Goal: Task Accomplishment & Management: Complete application form

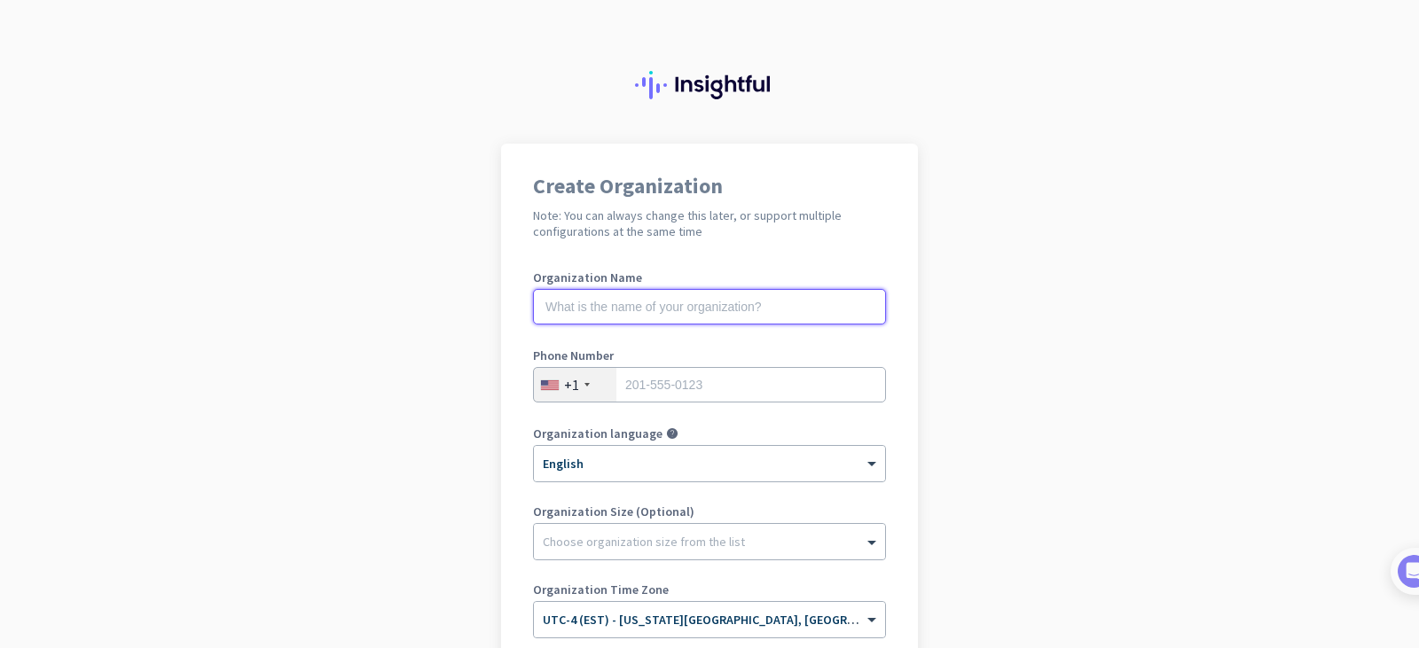
click at [654, 304] on input "text" at bounding box center [709, 306] width 353 height 35
type input "Mercor"
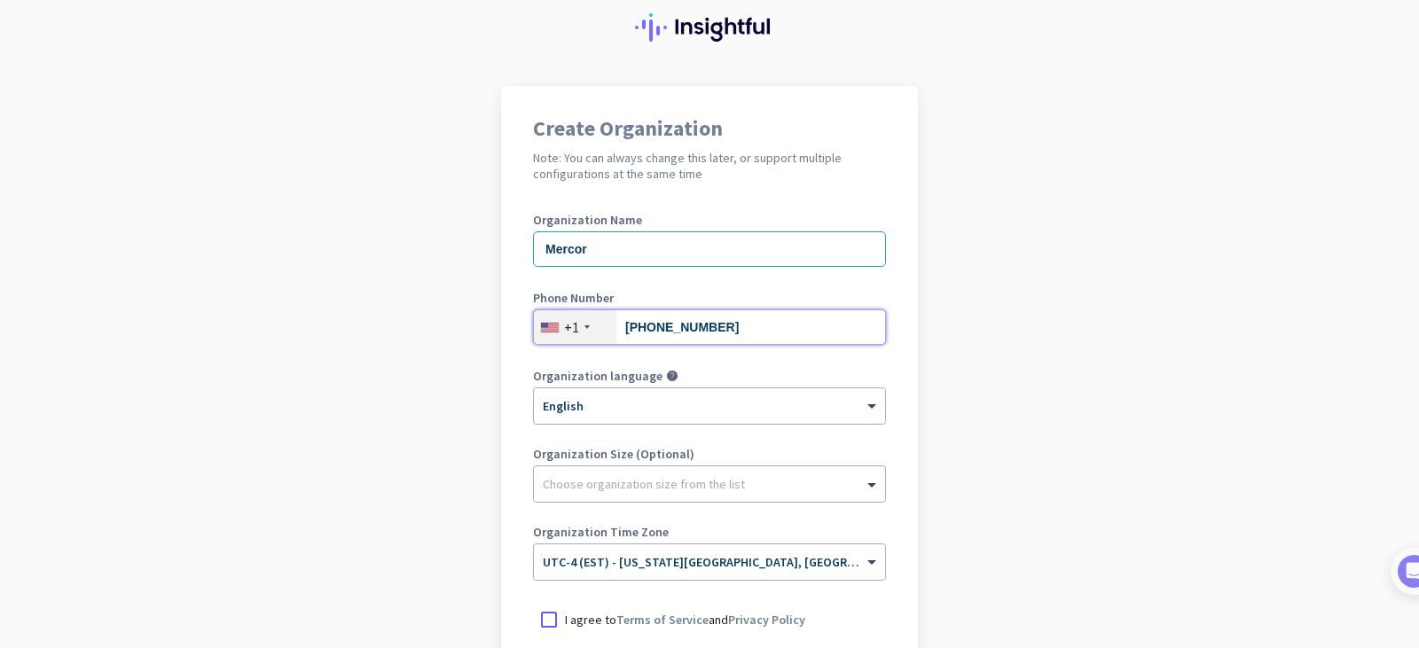
scroll to position [177, 0]
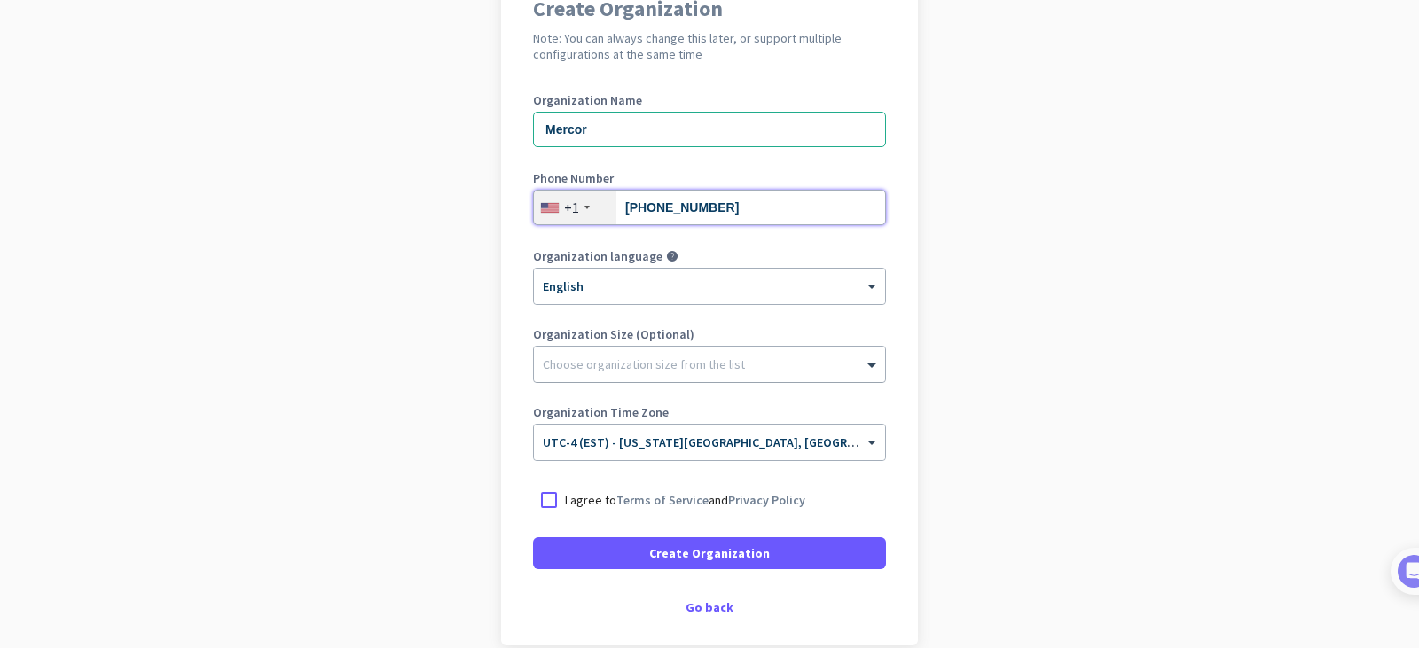
type input "[PHONE_NUMBER]"
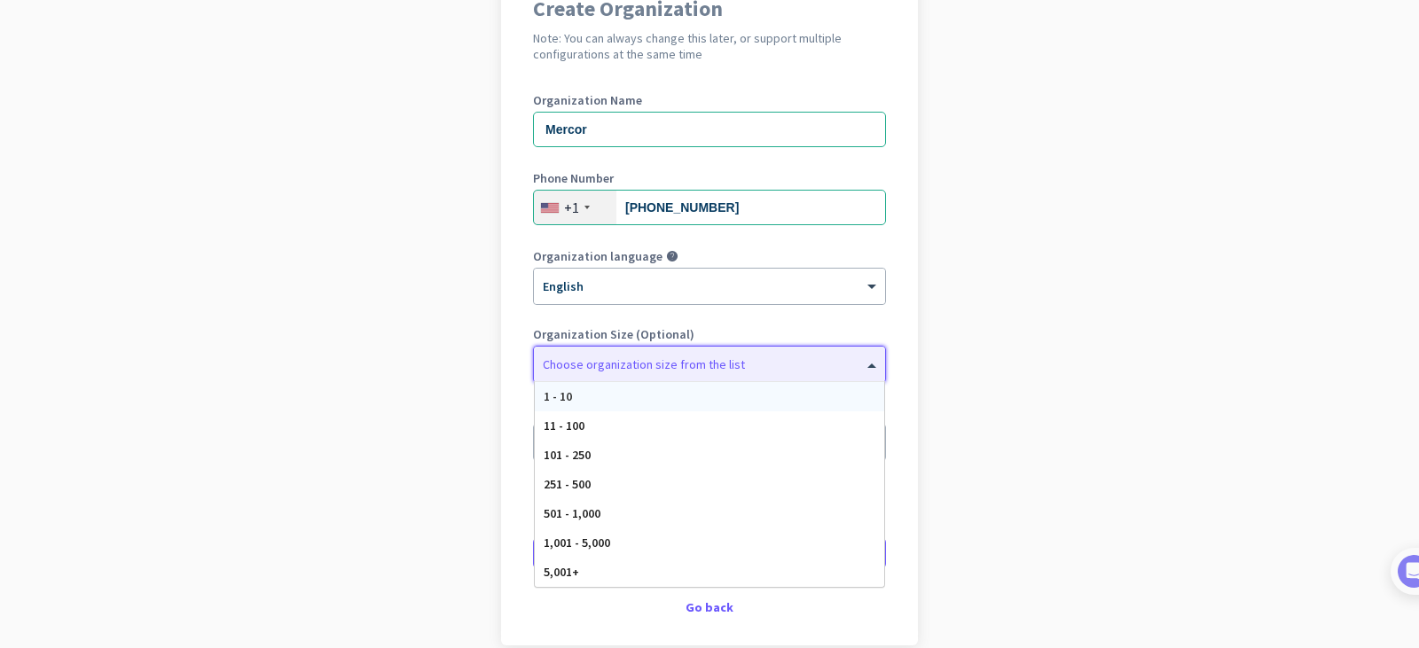
click at [571, 378] on div "Choose organization size from the list" at bounding box center [709, 364] width 351 height 35
click at [676, 362] on div at bounding box center [709, 360] width 351 height 18
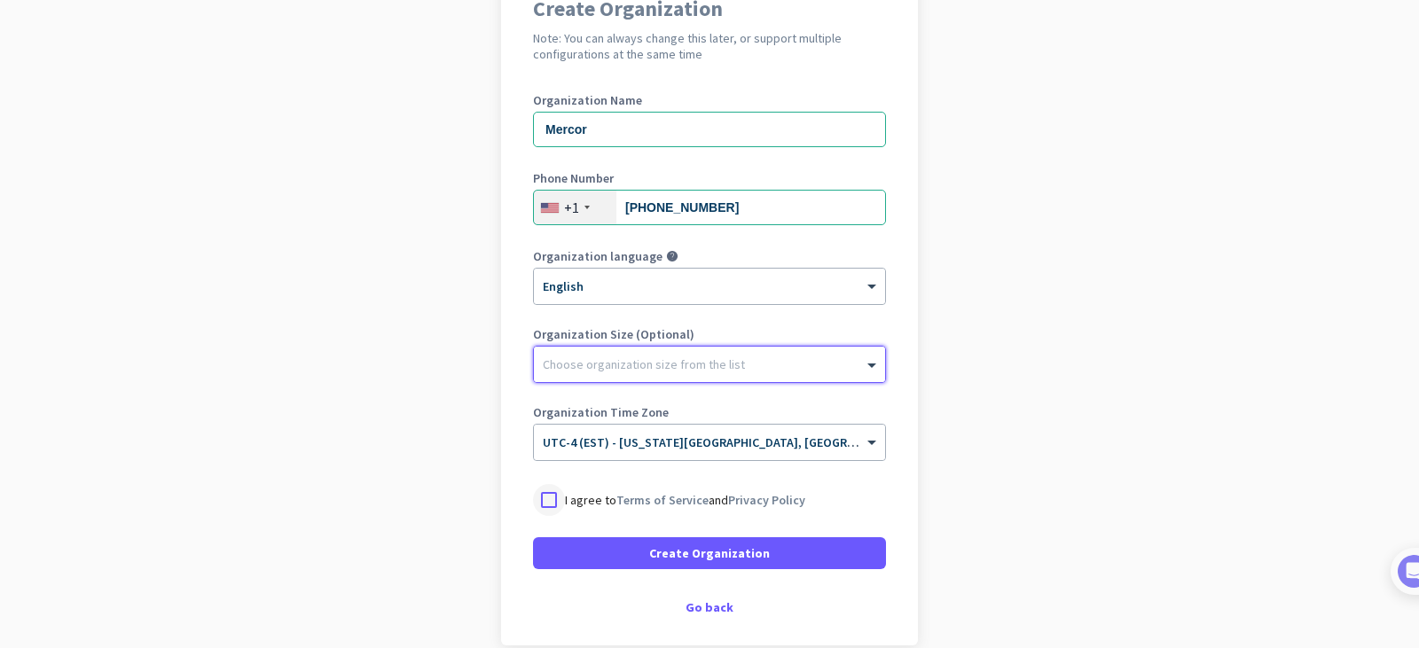
click at [536, 501] on div at bounding box center [549, 500] width 32 height 32
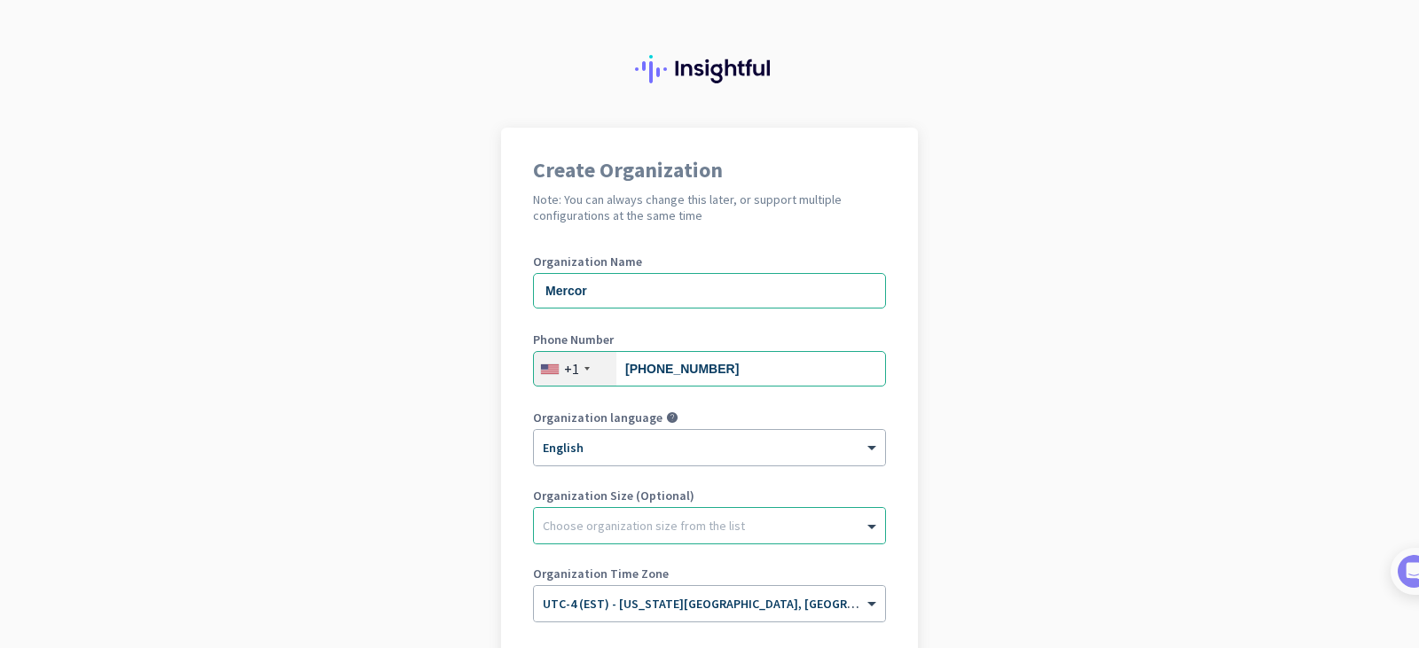
scroll to position [0, 0]
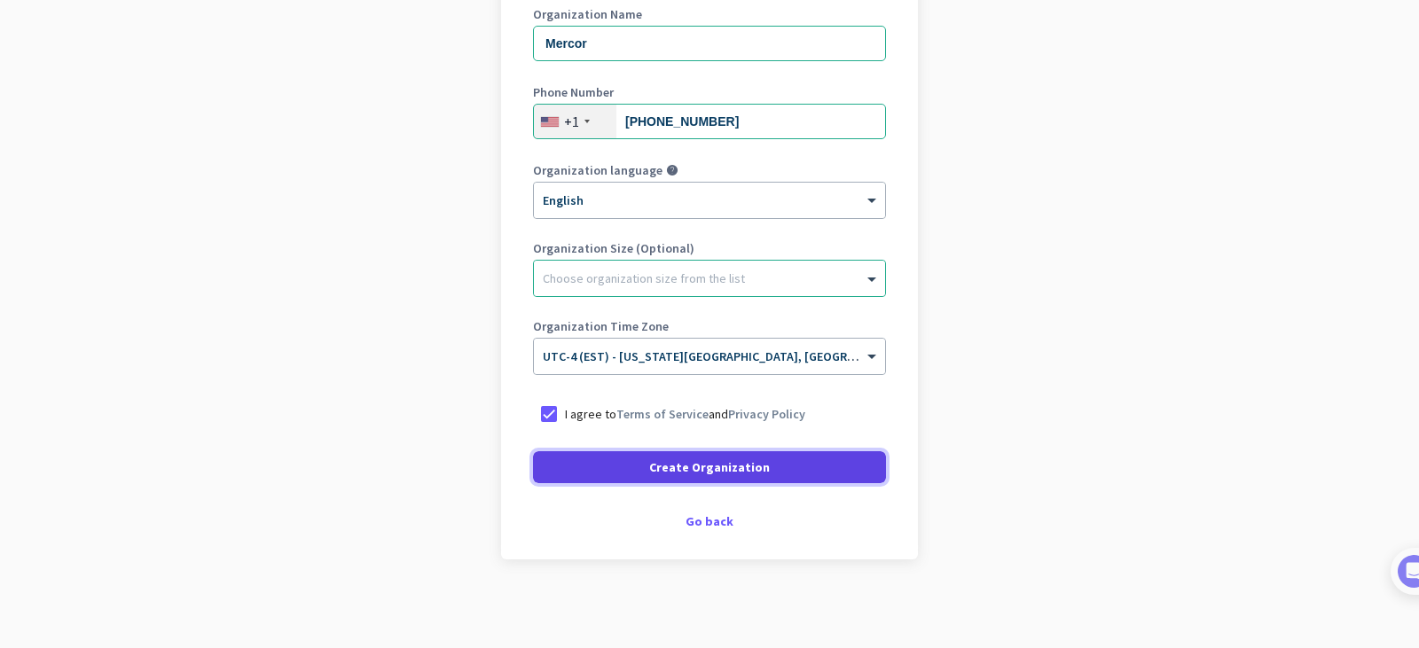
click at [727, 462] on span "Create Organization" at bounding box center [709, 467] width 121 height 18
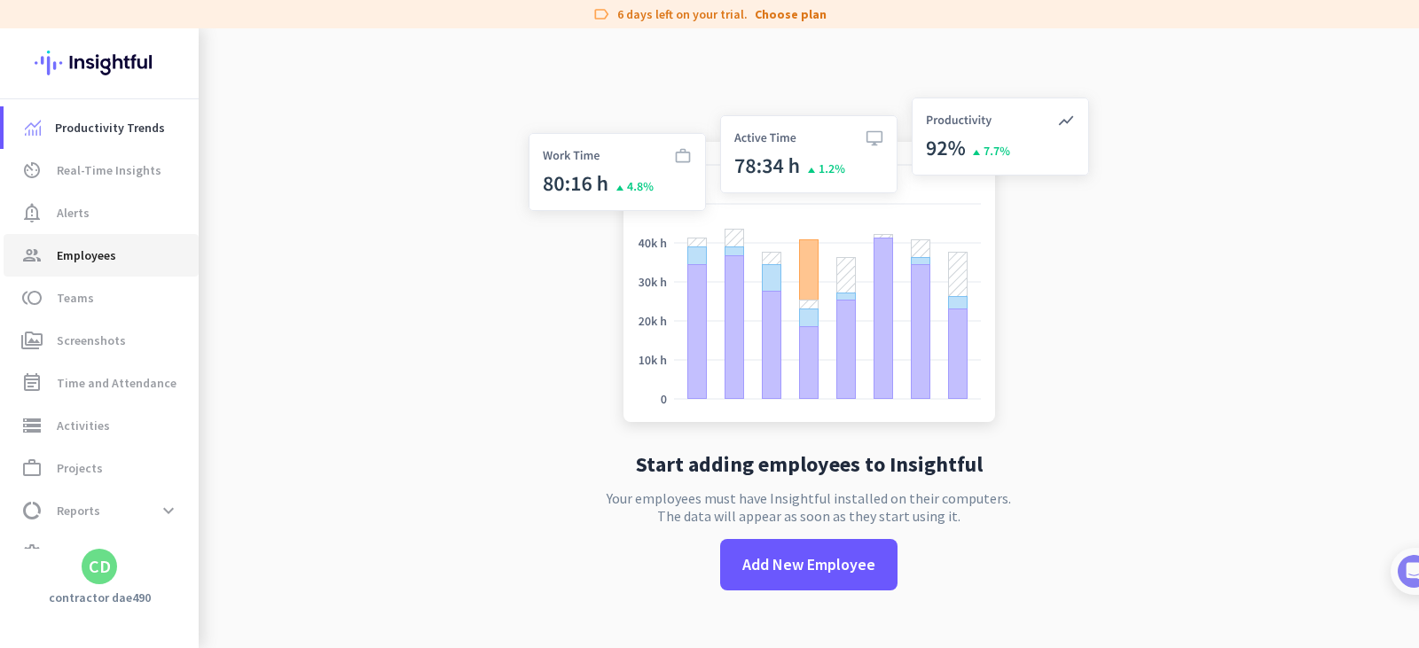
click at [74, 252] on span "Employees" at bounding box center [86, 255] width 59 height 21
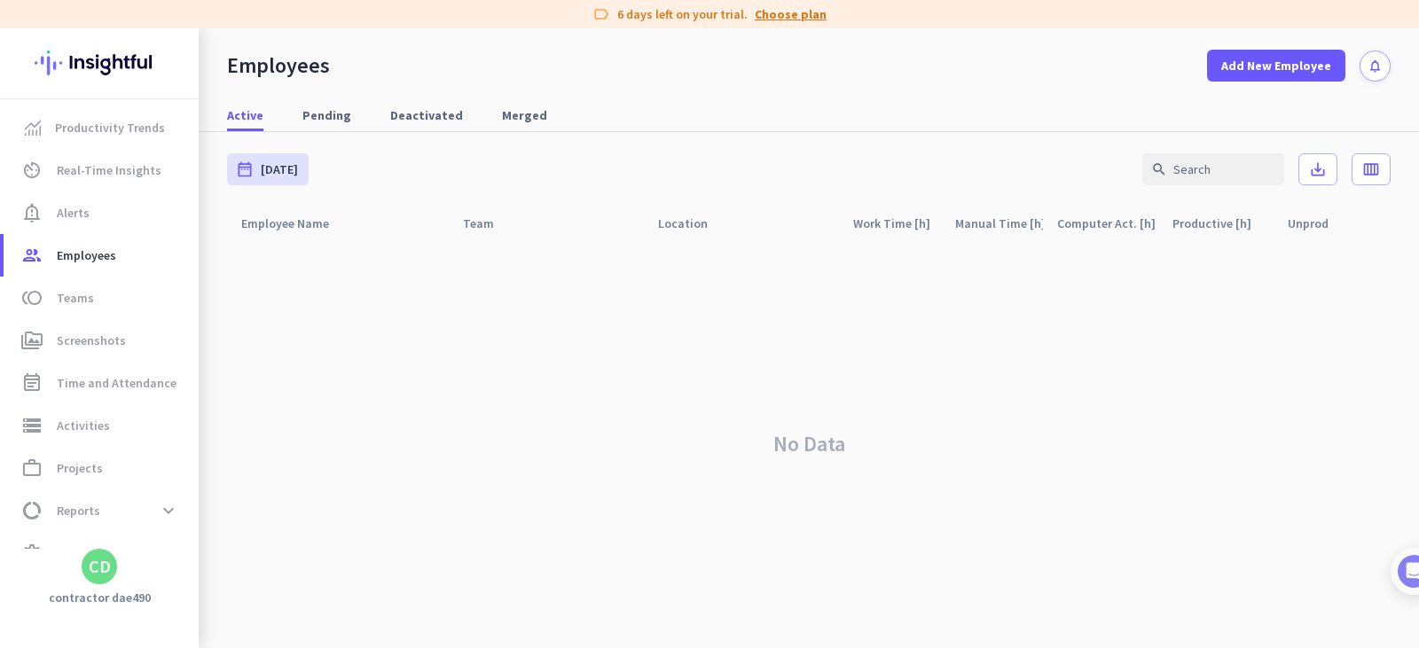
click at [793, 13] on link "Choose plan" at bounding box center [791, 14] width 72 height 18
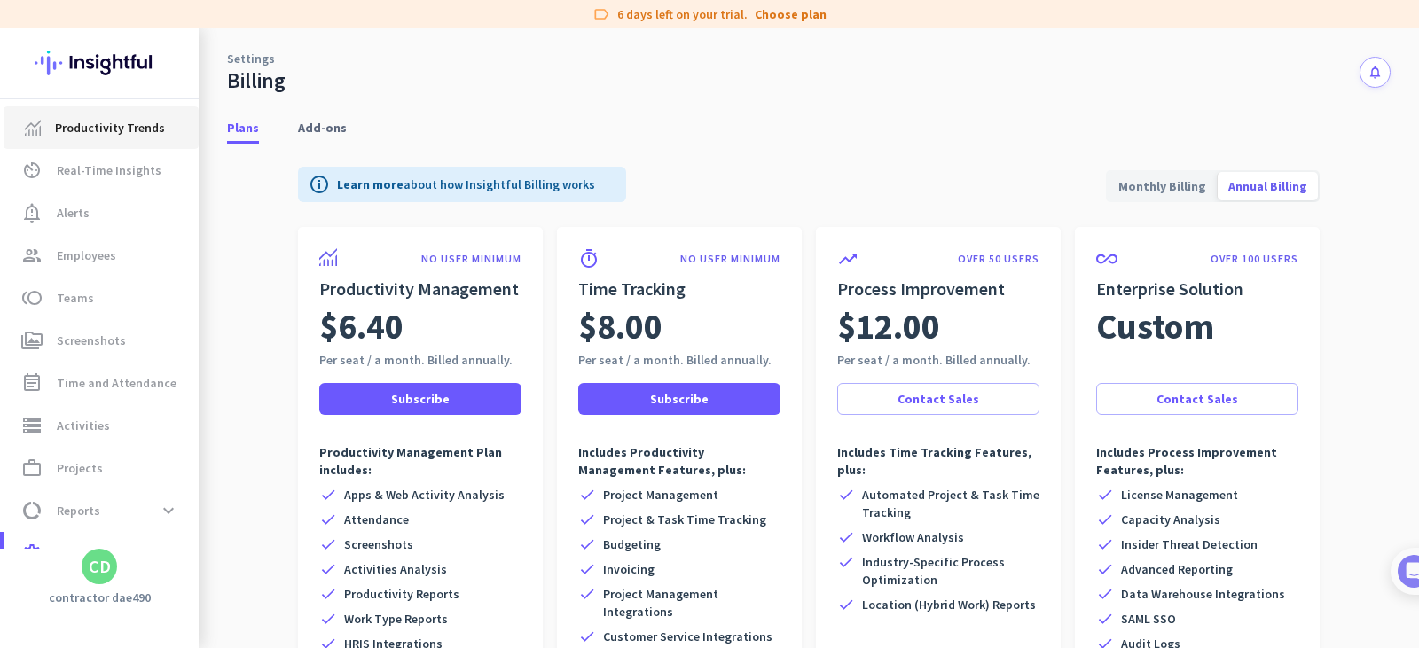
click at [71, 122] on span "Productivity Trends" at bounding box center [110, 127] width 110 height 21
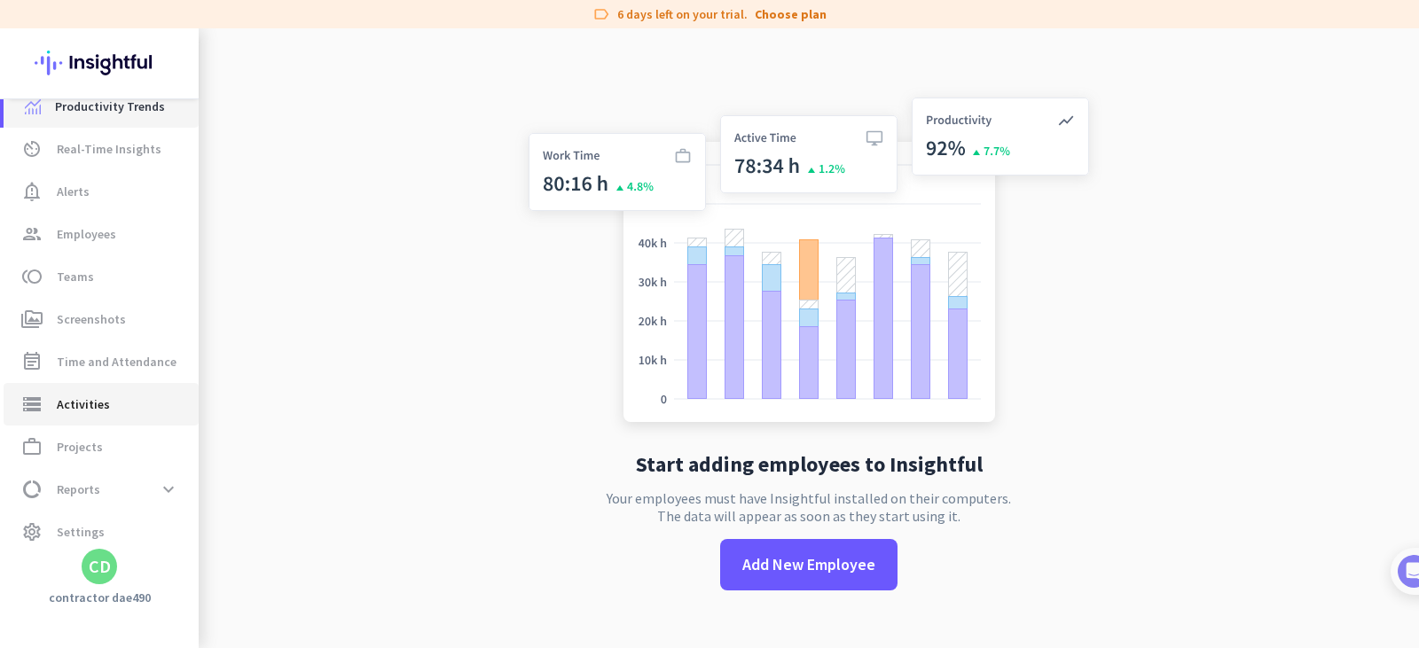
scroll to position [33, 0]
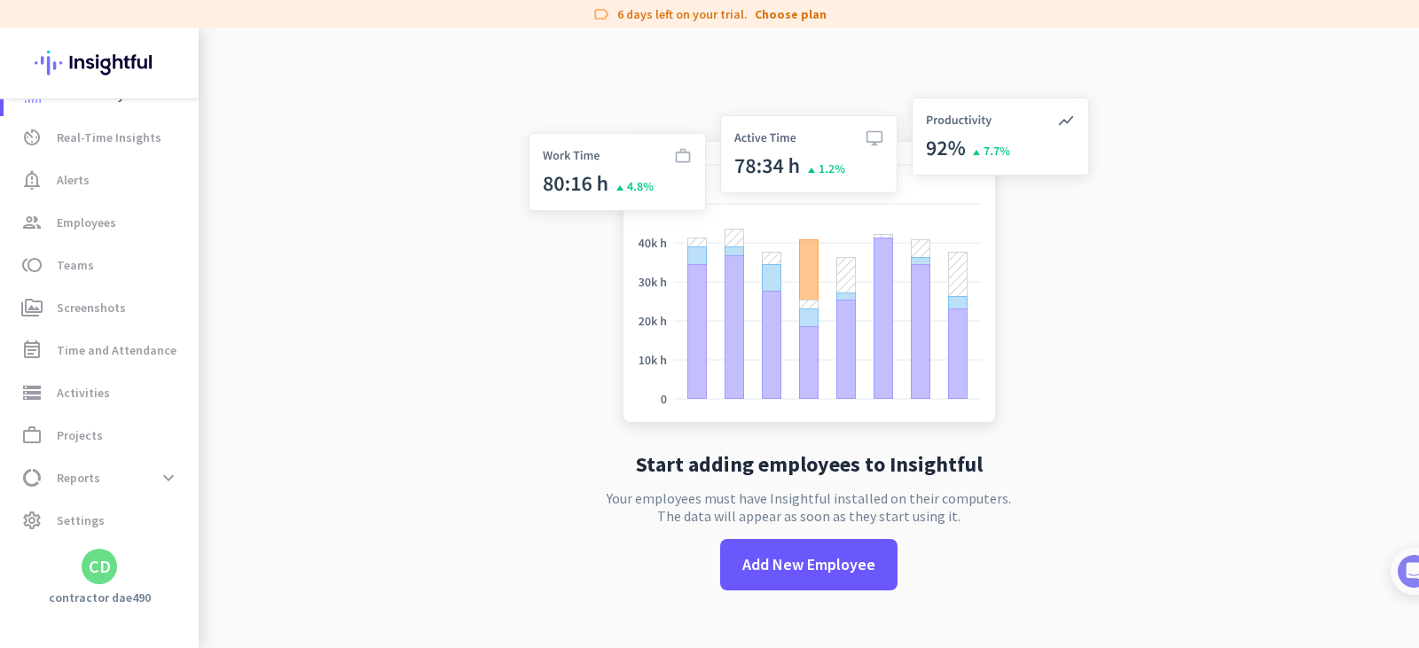
click at [119, 584] on div "Productivity Trends av_timer Real-Time Insights notification_important Alerts g…" at bounding box center [99, 338] width 199 height 620
click at [158, 442] on span "work_outline Projects" at bounding box center [101, 435] width 167 height 21
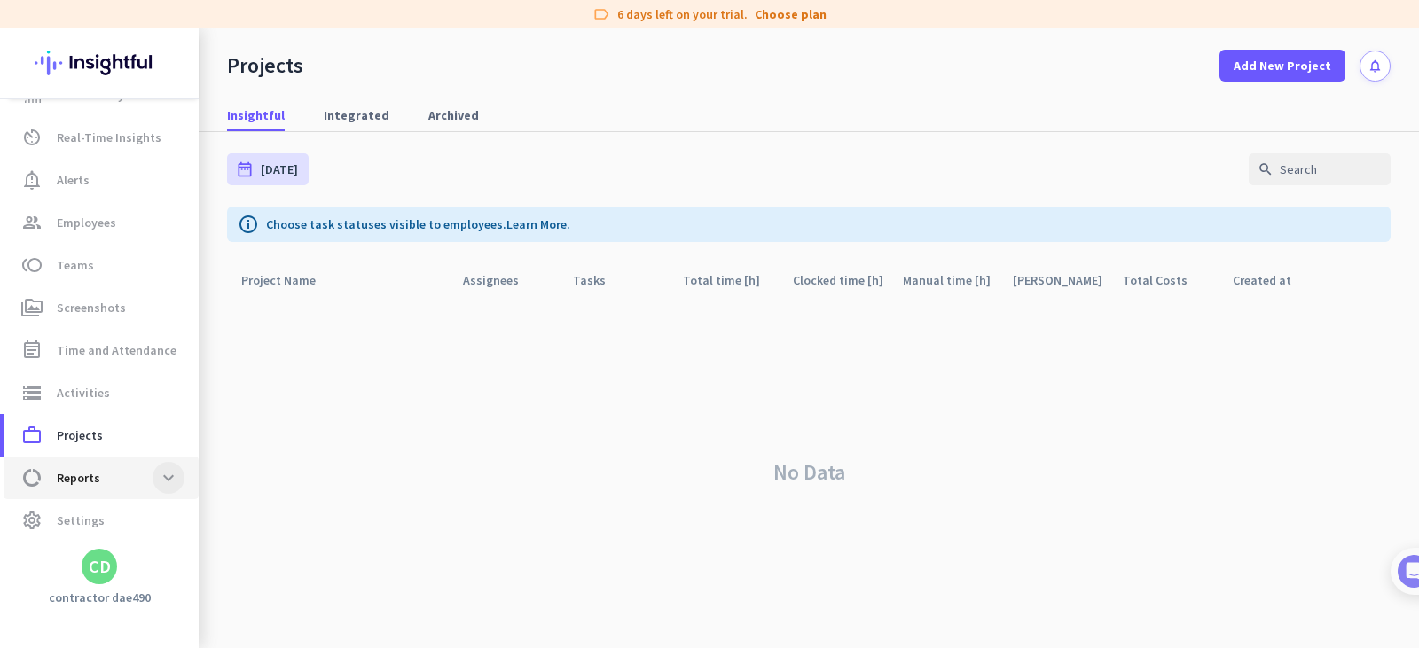
click at [156, 482] on span at bounding box center [169, 478] width 32 height 32
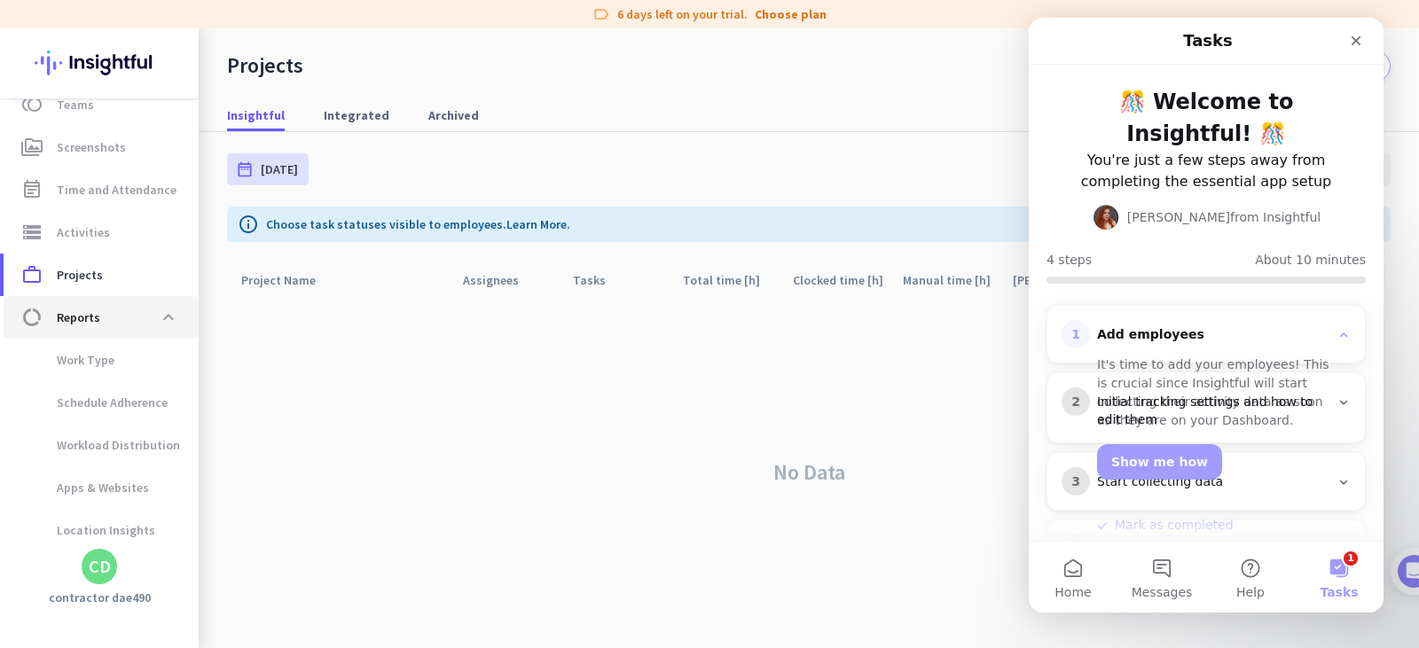
scroll to position [196, 0]
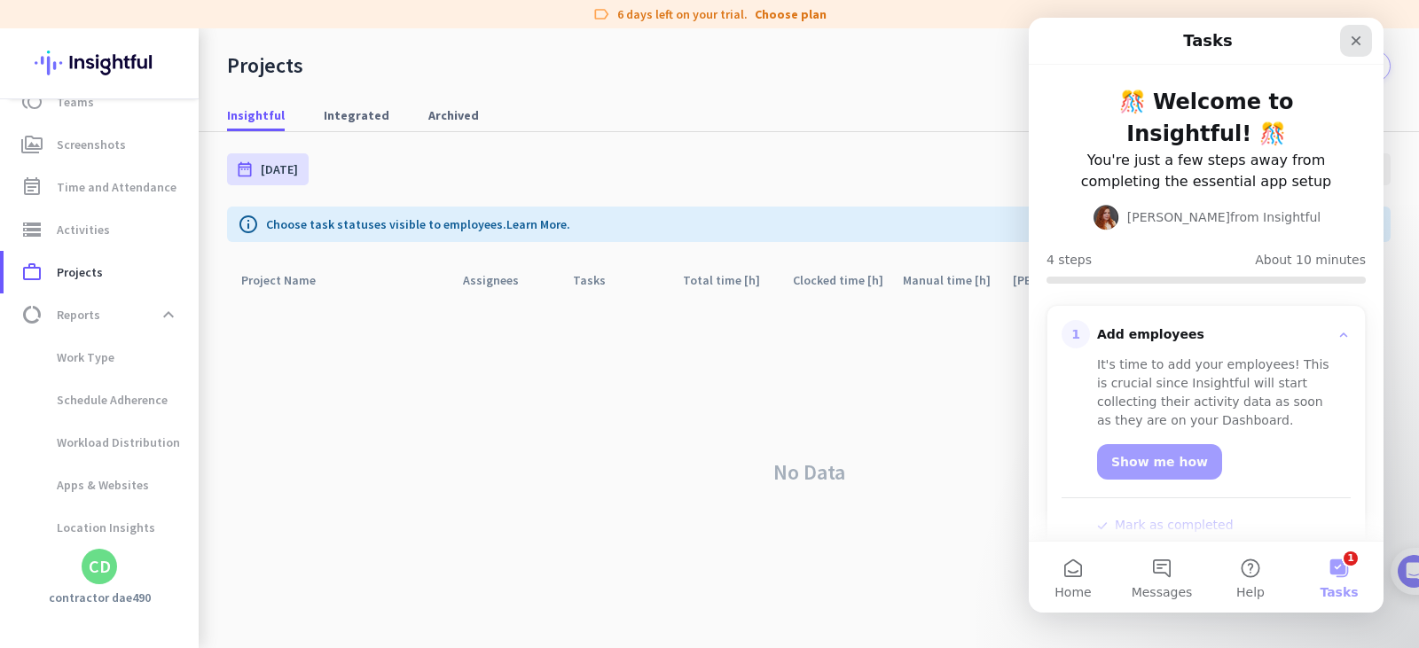
click at [1360, 32] on div "Close" at bounding box center [1356, 41] width 32 height 32
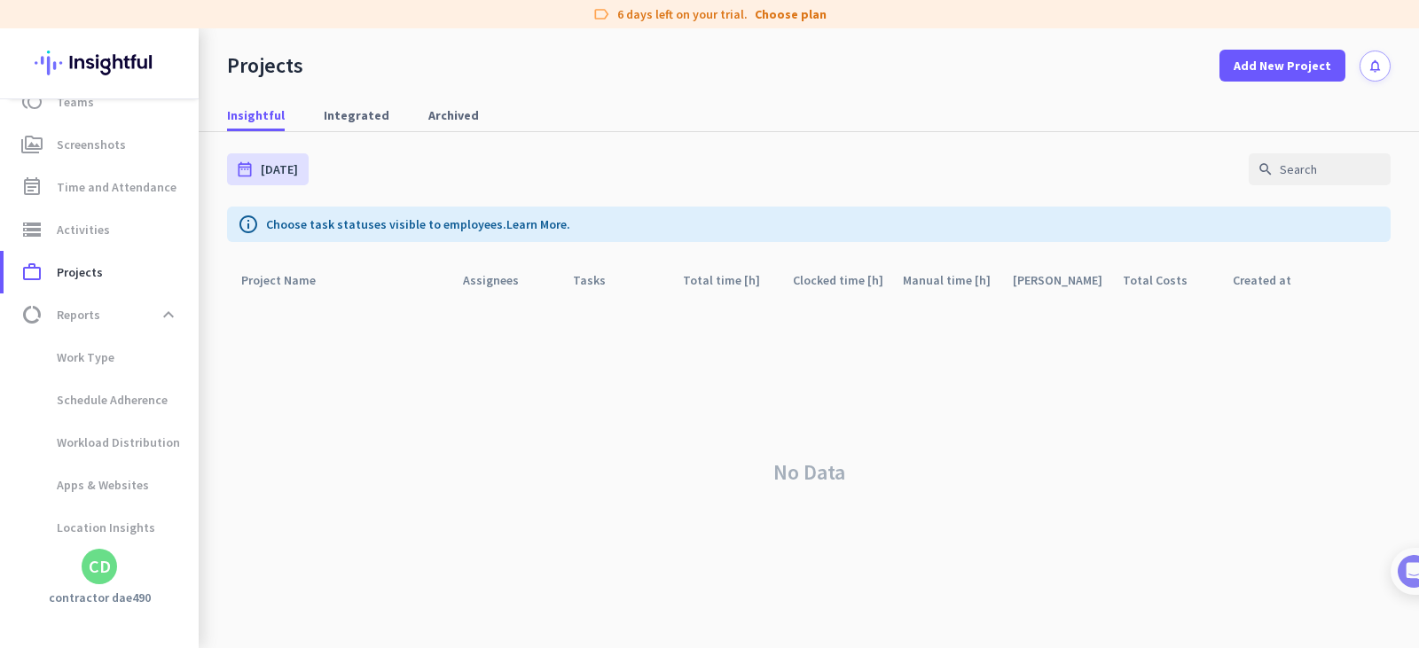
scroll to position [0, 0]
